Goal: Task Accomplishment & Management: Complete application form

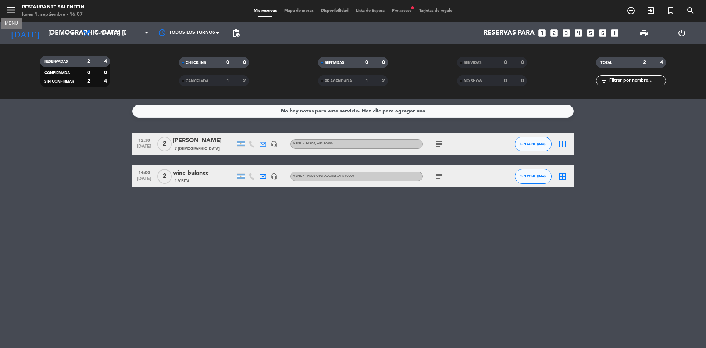
click at [10, 10] on icon "menu" at bounding box center [11, 9] width 11 height 11
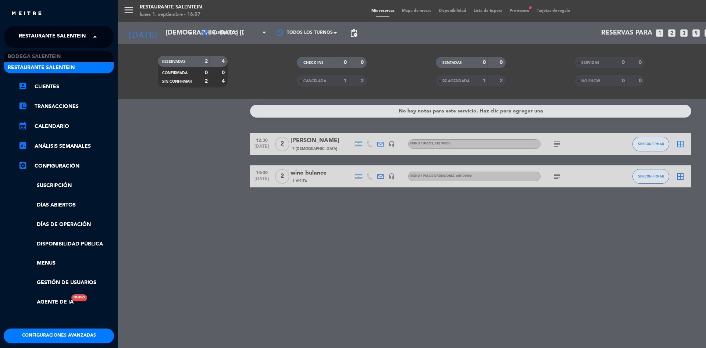
click at [35, 37] on span "Restaurante Salentein" at bounding box center [52, 36] width 67 height 15
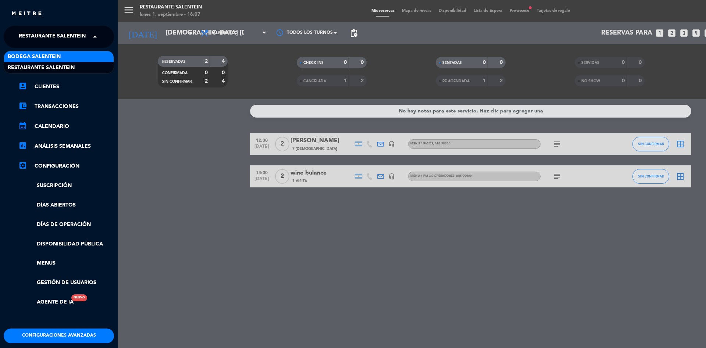
click at [52, 57] on span "Bodega Salentein" at bounding box center [34, 57] width 53 height 8
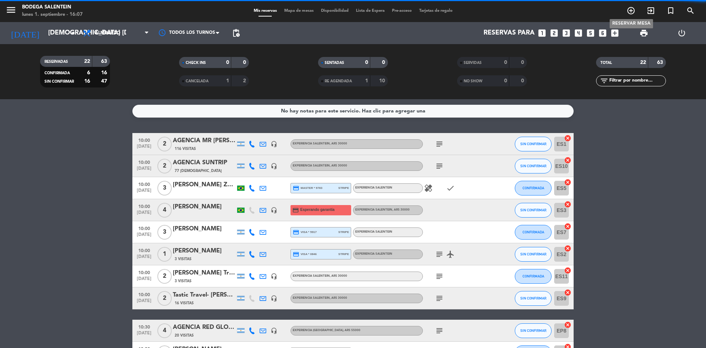
click at [633, 11] on icon "add_circle_outline" at bounding box center [631, 10] width 9 height 9
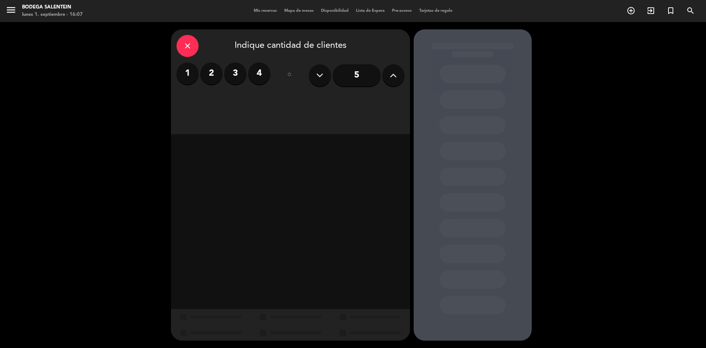
click at [394, 78] on icon at bounding box center [393, 75] width 7 height 11
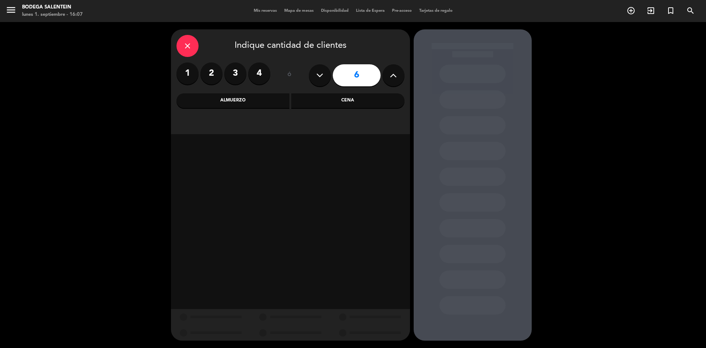
click at [239, 103] on div "Almuerzo" at bounding box center [233, 100] width 113 height 15
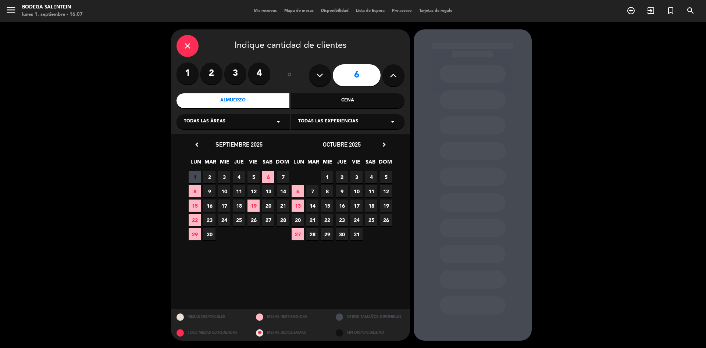
click at [339, 121] on span "Todas las experiencias" at bounding box center [328, 121] width 60 height 7
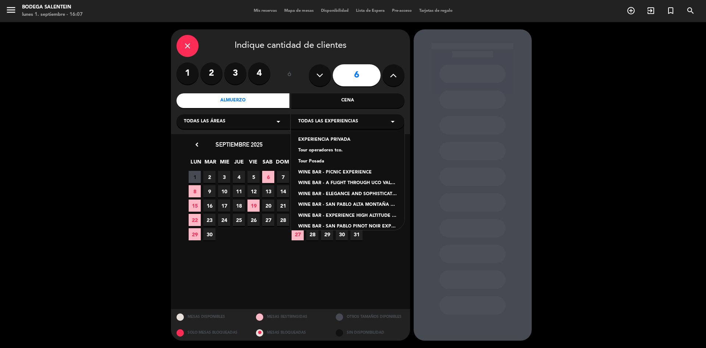
click at [328, 150] on div "Tour operadores tco." at bounding box center [347, 150] width 99 height 7
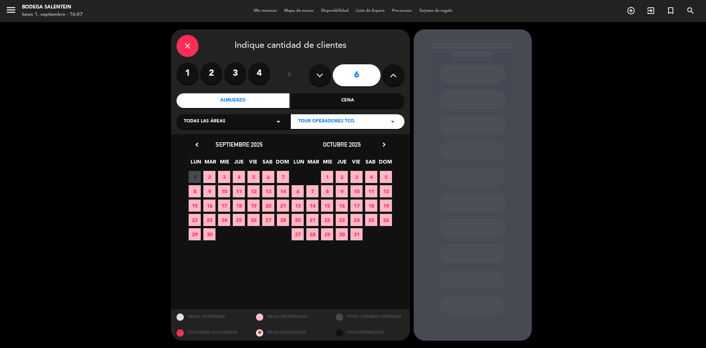
click at [388, 146] on icon "chevron_right" at bounding box center [384, 145] width 8 height 8
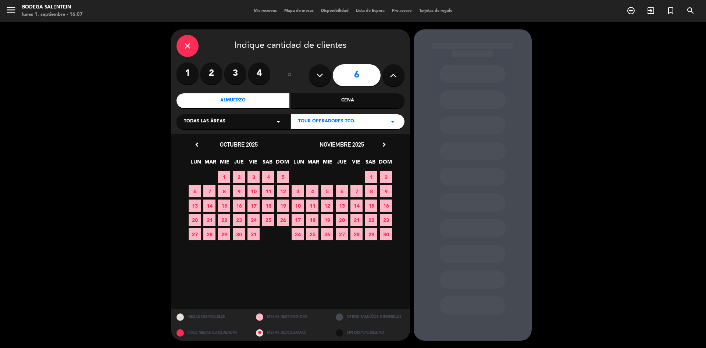
click at [388, 146] on icon "chevron_right" at bounding box center [384, 145] width 8 height 8
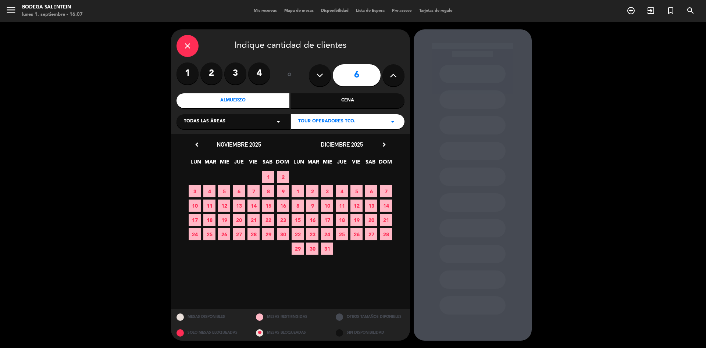
click at [341, 191] on span "4" at bounding box center [342, 191] width 12 height 12
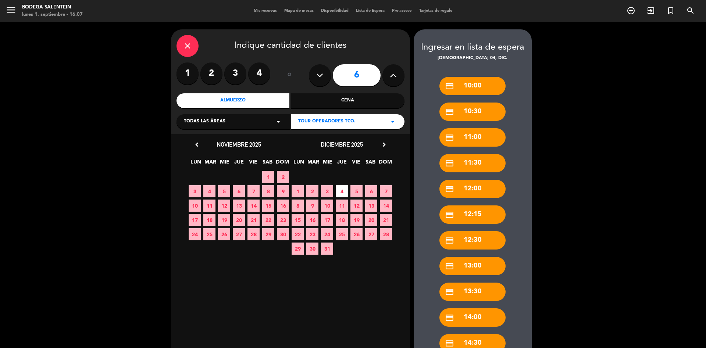
scroll to position [77, 0]
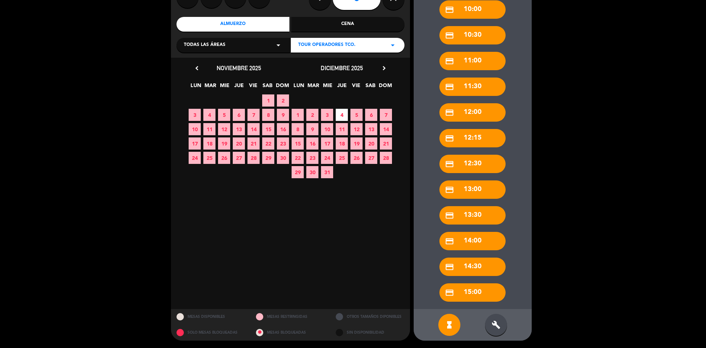
click at [490, 323] on div "build" at bounding box center [496, 325] width 22 height 22
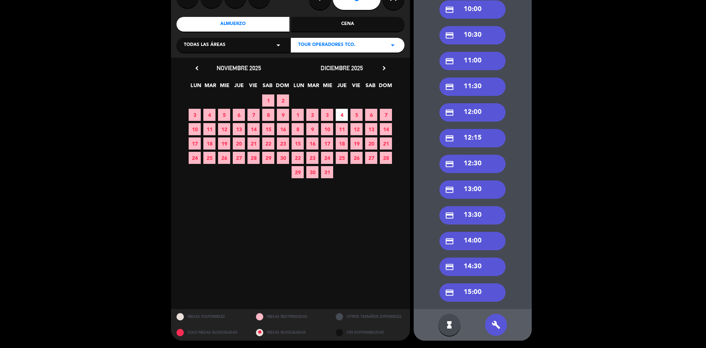
click at [470, 86] on div "credit_card 11:30" at bounding box center [473, 87] width 66 height 18
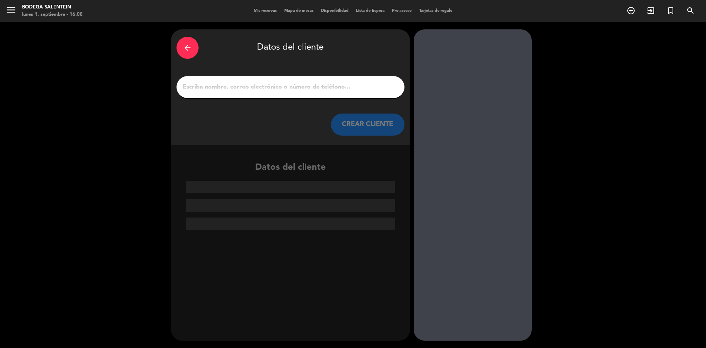
scroll to position [0, 0]
click at [236, 83] on input "1" at bounding box center [290, 87] width 217 height 10
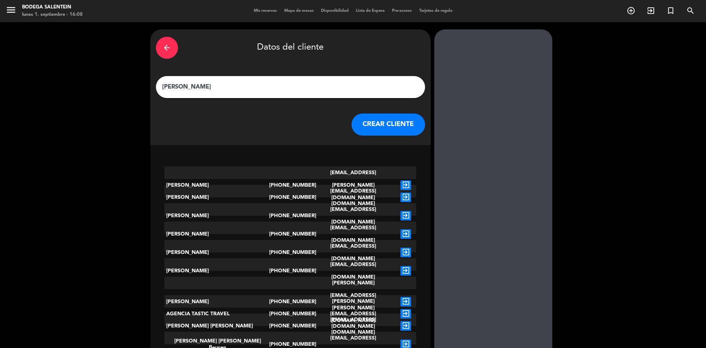
type input "[PERSON_NAME]"
click at [401, 248] on icon "exit_to_app" at bounding box center [406, 253] width 11 height 10
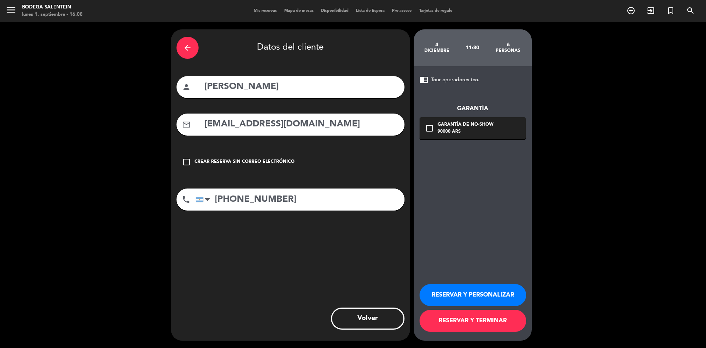
click at [429, 130] on icon "check_box_outline_blank" at bounding box center [429, 128] width 9 height 9
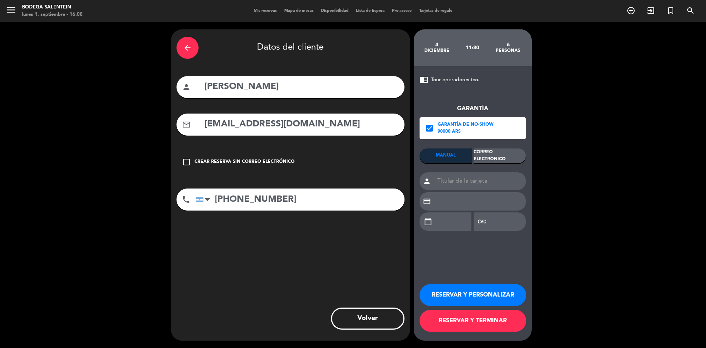
click at [490, 157] on div "Correo Electrónico" at bounding box center [500, 156] width 52 height 15
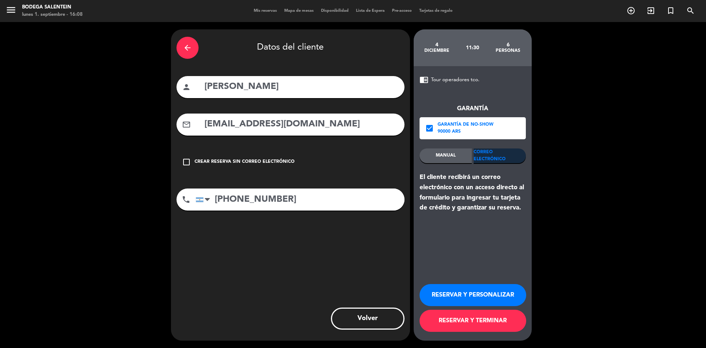
click at [461, 292] on button "RESERVAR Y PERSONALIZAR" at bounding box center [473, 295] width 107 height 22
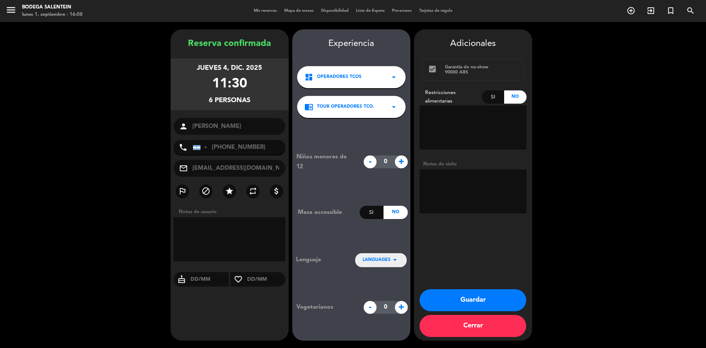
click at [438, 179] on textarea at bounding box center [473, 192] width 107 height 44
paste textarea "[PERSON_NAME]"
type textarea "[PERSON_NAME] paga chofer"
click at [463, 296] on button "Guardar" at bounding box center [473, 300] width 107 height 22
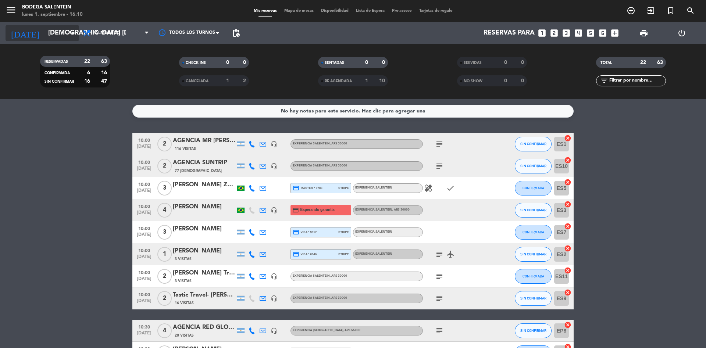
click at [55, 36] on input "[DEMOGRAPHIC_DATA] [DATE]" at bounding box center [87, 33] width 85 height 15
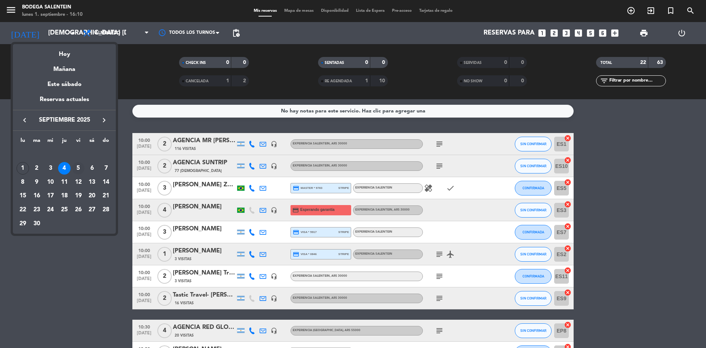
click at [78, 167] on div "5" at bounding box center [78, 168] width 13 height 13
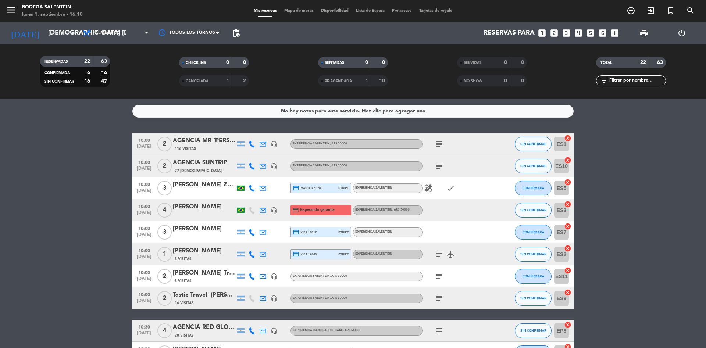
type input "vie. [DATE]"
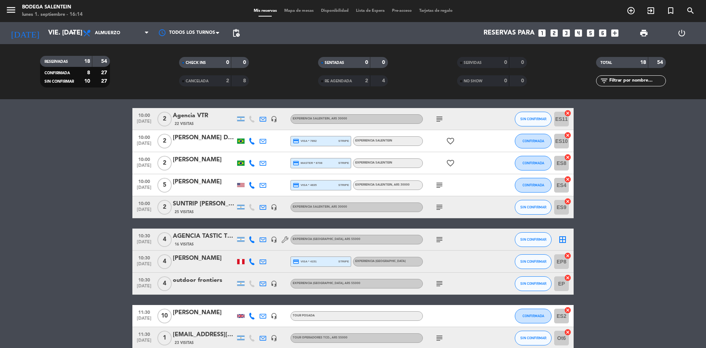
scroll to position [18, 0]
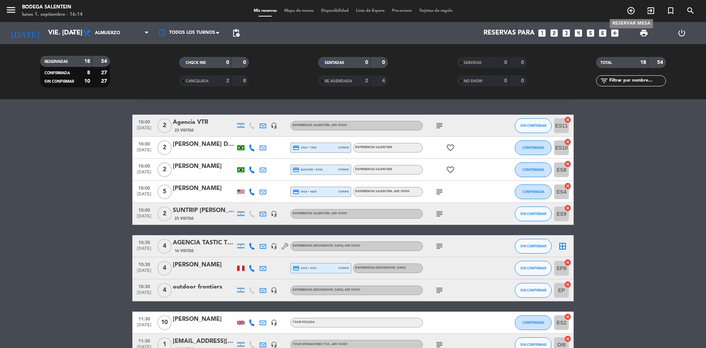
click at [634, 10] on icon "add_circle_outline" at bounding box center [631, 10] width 9 height 9
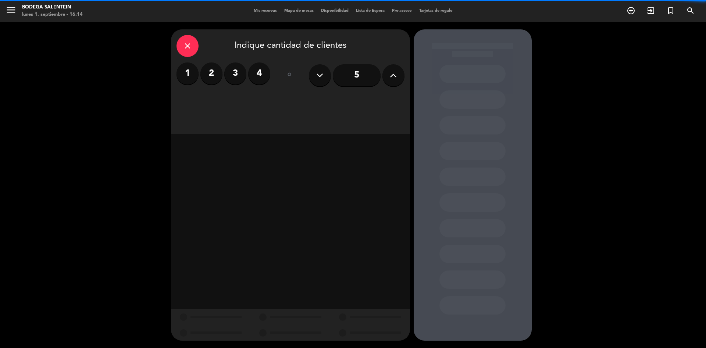
click at [214, 71] on label "2" at bounding box center [211, 74] width 22 height 22
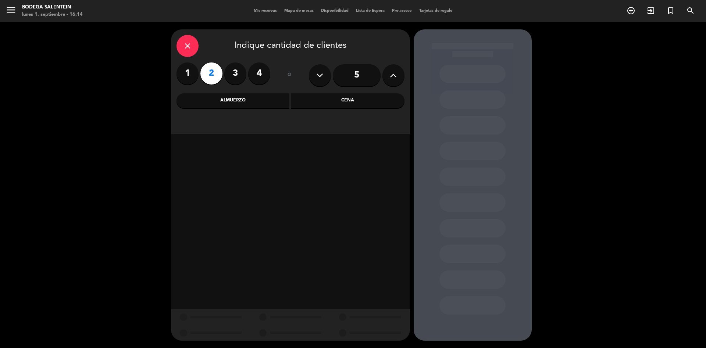
click at [255, 99] on div "Almuerzo" at bounding box center [233, 100] width 113 height 15
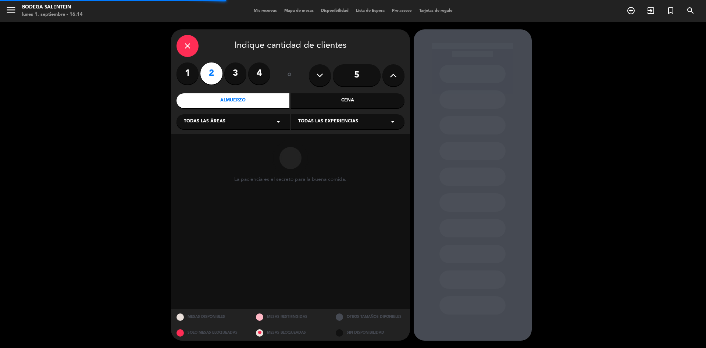
click at [310, 121] on span "Todas las experiencias" at bounding box center [328, 121] width 60 height 7
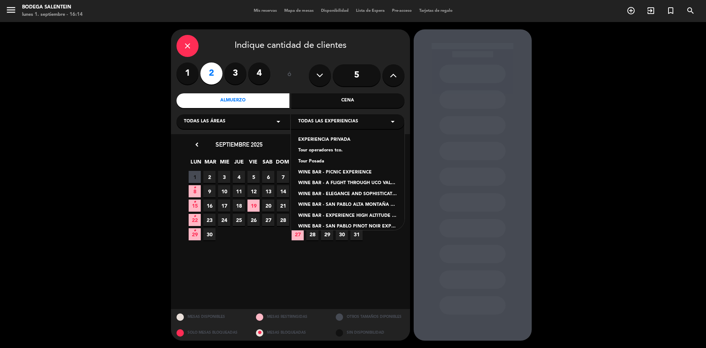
click at [327, 151] on div "Tour operadores tco." at bounding box center [347, 150] width 99 height 7
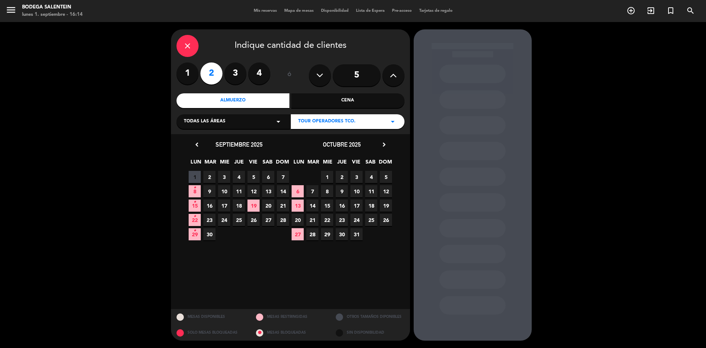
click at [261, 74] on label "4" at bounding box center [259, 74] width 22 height 22
click at [256, 177] on span "5" at bounding box center [254, 177] width 12 height 12
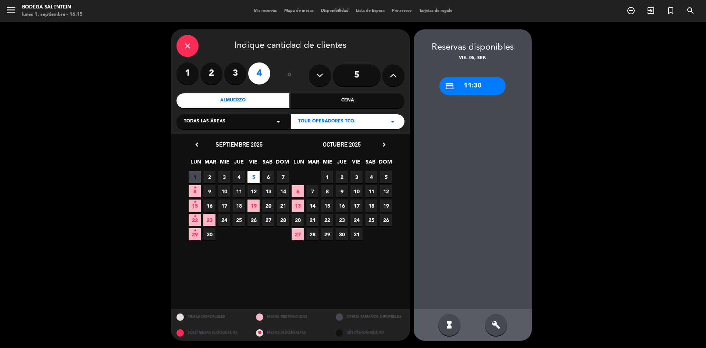
click at [465, 79] on div "credit_card 11:30" at bounding box center [473, 86] width 66 height 18
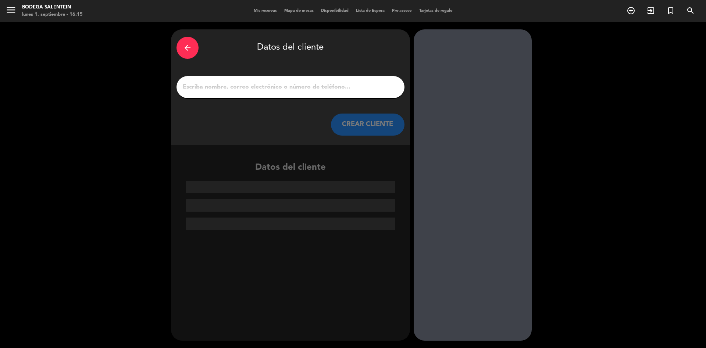
click at [232, 87] on input "1" at bounding box center [290, 87] width 217 height 10
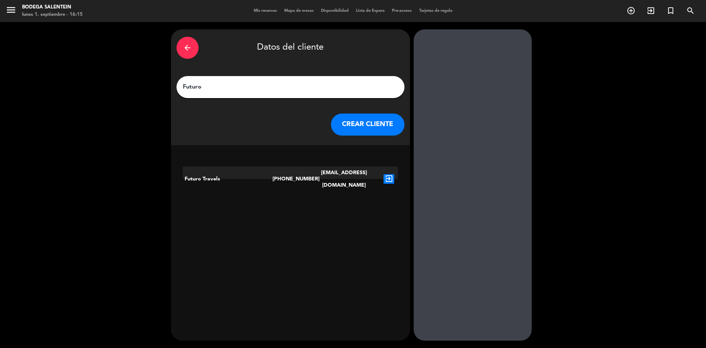
type input "Futuro"
click at [390, 174] on icon "exit_to_app" at bounding box center [389, 179] width 11 height 10
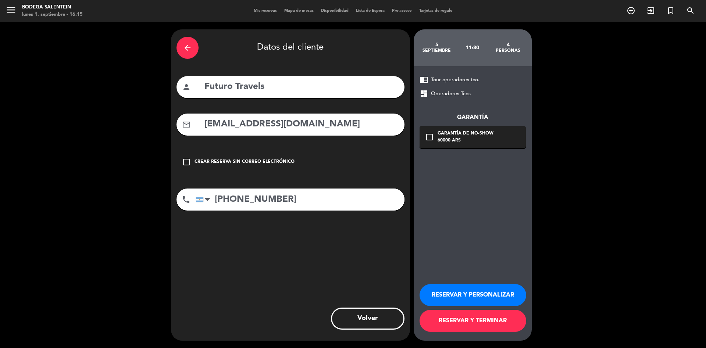
click at [454, 294] on button "RESERVAR Y PERSONALIZAR" at bounding box center [473, 295] width 107 height 22
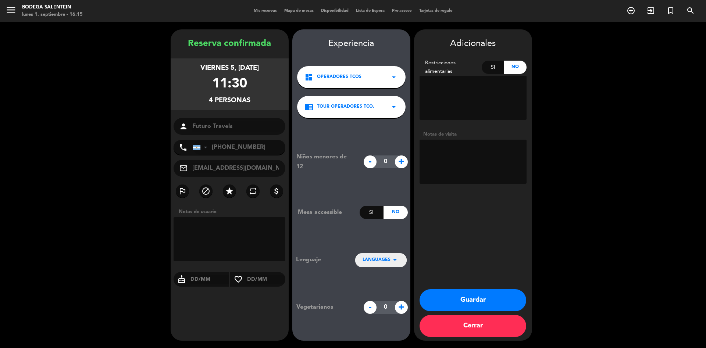
click at [440, 152] on textarea at bounding box center [473, 162] width 107 height 44
paste textarea "[PERSON_NAME]"
type textarea "[PERSON_NAME] paga ag liq env"
click at [460, 297] on button "Guardar" at bounding box center [473, 300] width 107 height 22
